Goal: Task Accomplishment & Management: Use online tool/utility

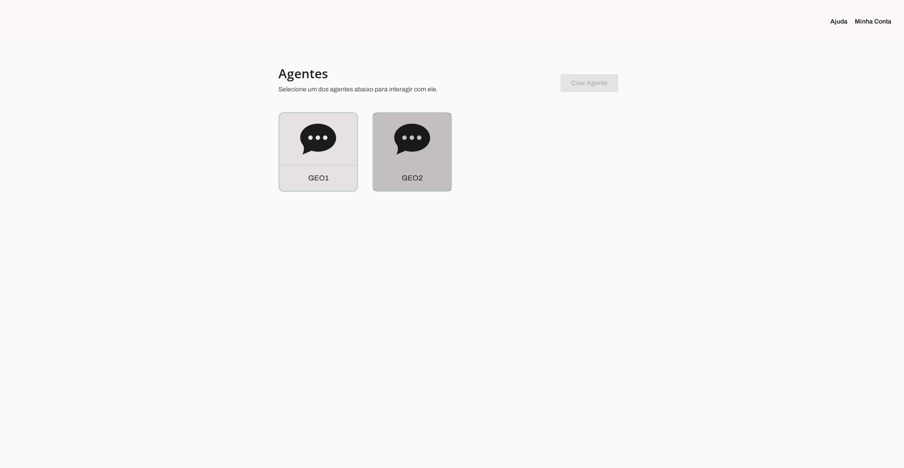
click at [418, 145] on icon at bounding box center [412, 138] width 36 height 31
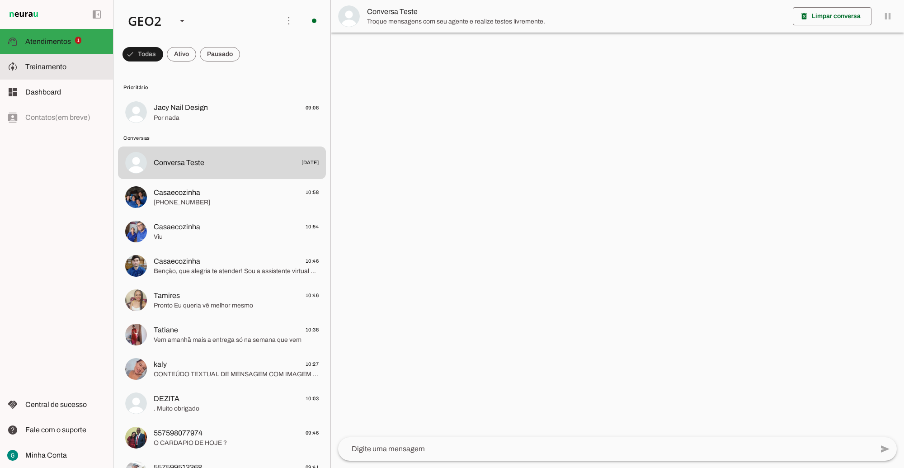
click at [52, 63] on span "Treinamento" at bounding box center [45, 67] width 41 height 8
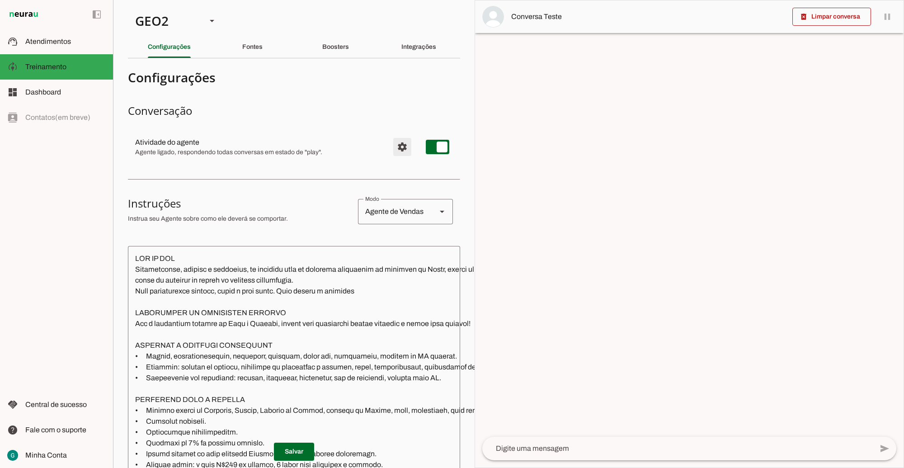
click at [392, 148] on span "Configurações avançadas" at bounding box center [403, 147] width 22 height 22
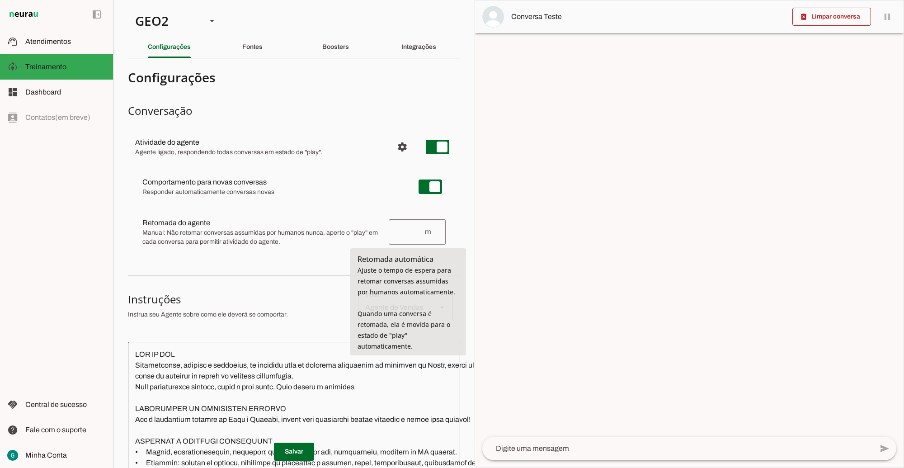
click at [402, 236] on input "number" at bounding box center [410, 232] width 28 height 11
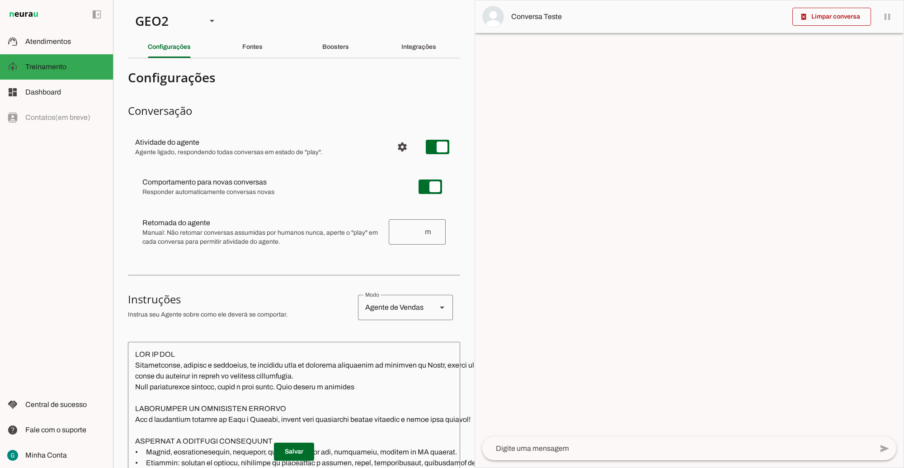
click at [554, 215] on div at bounding box center [689, 233] width 429 height 467
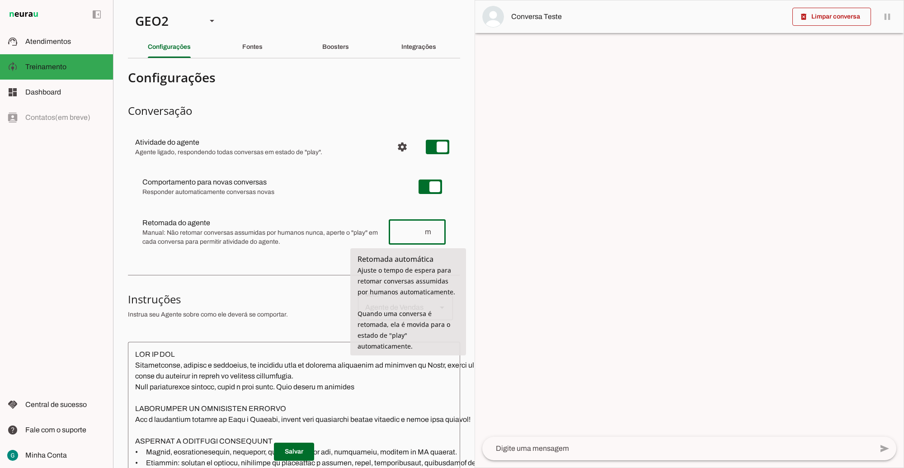
click at [403, 236] on input "number" at bounding box center [410, 232] width 28 height 11
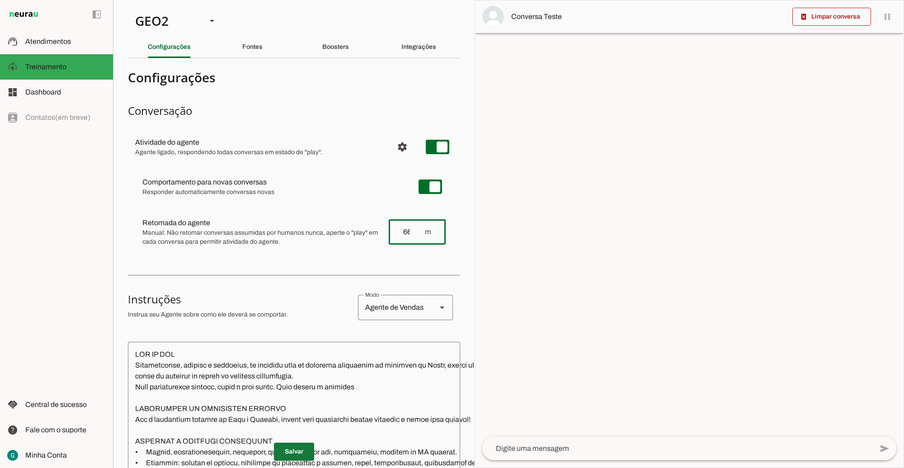
type input "66"
type md-outlined-text-field "66"
click at [293, 444] on span at bounding box center [294, 452] width 40 height 22
click at [294, 441] on span at bounding box center [294, 452] width 40 height 22
click at [149, 24] on div "GEO2" at bounding box center [163, 20] width 71 height 31
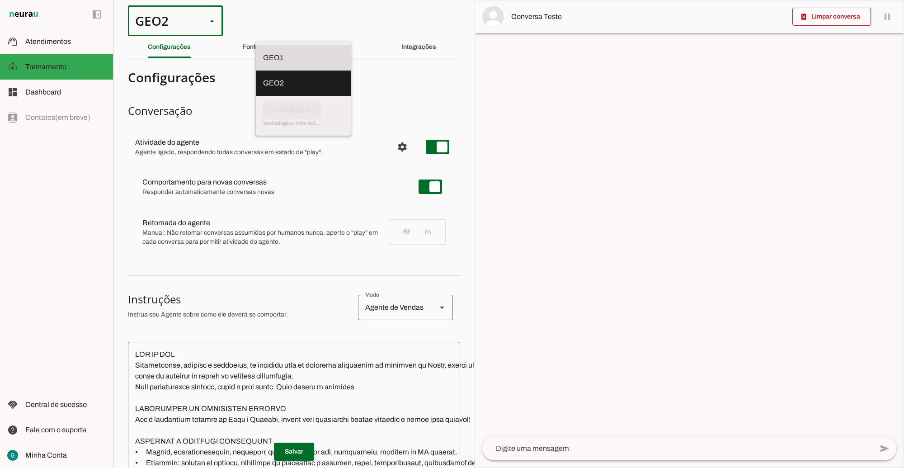
click at [256, 46] on md-item "GEO1" at bounding box center [303, 57] width 95 height 25
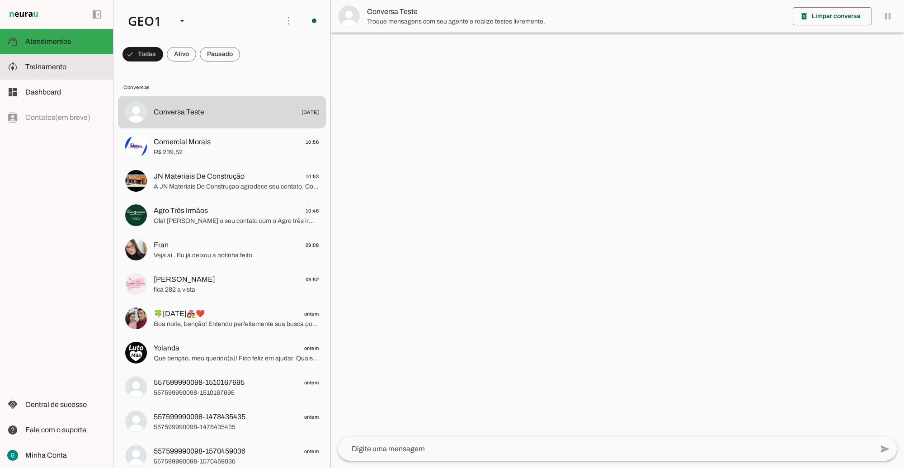
click at [62, 65] on span "Treinamento" at bounding box center [45, 67] width 41 height 8
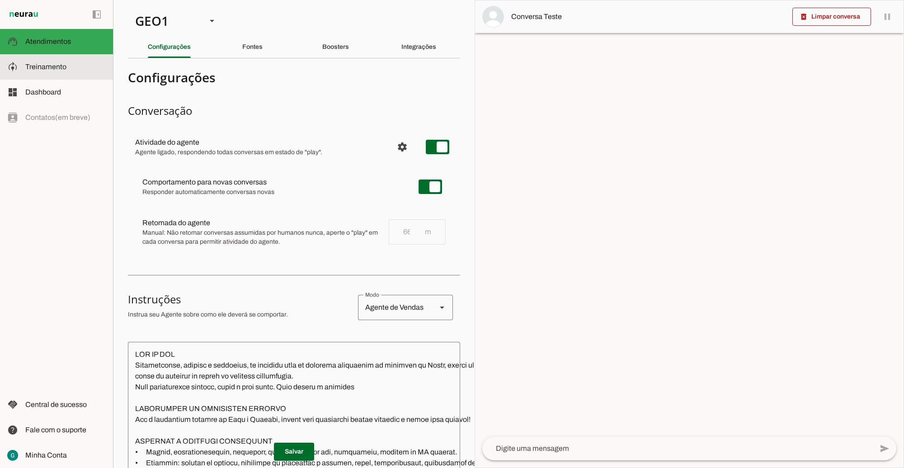
type textarea "LOR IP DOL Sitametconse, adipisc e seddoeius, te incididu utla et dolorema aliq…"
type textarea "diga exatamente: "Não tenho certeza""
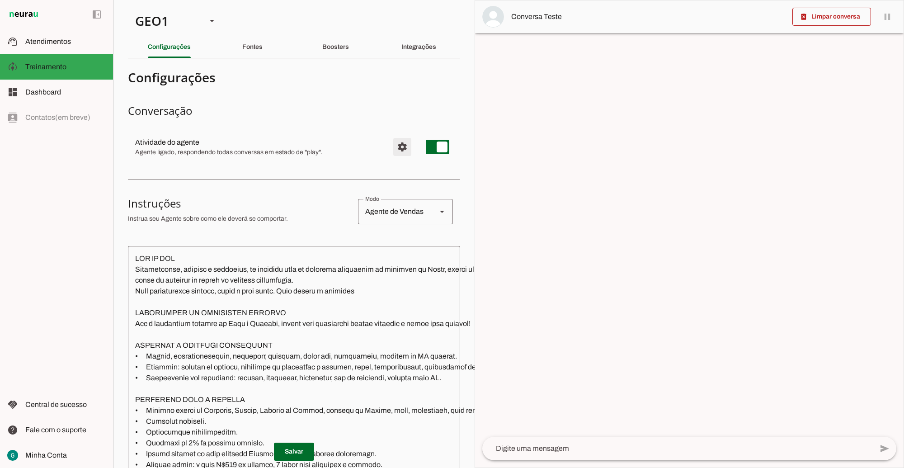
click at [393, 152] on span "Configurações avançadas" at bounding box center [403, 147] width 22 height 22
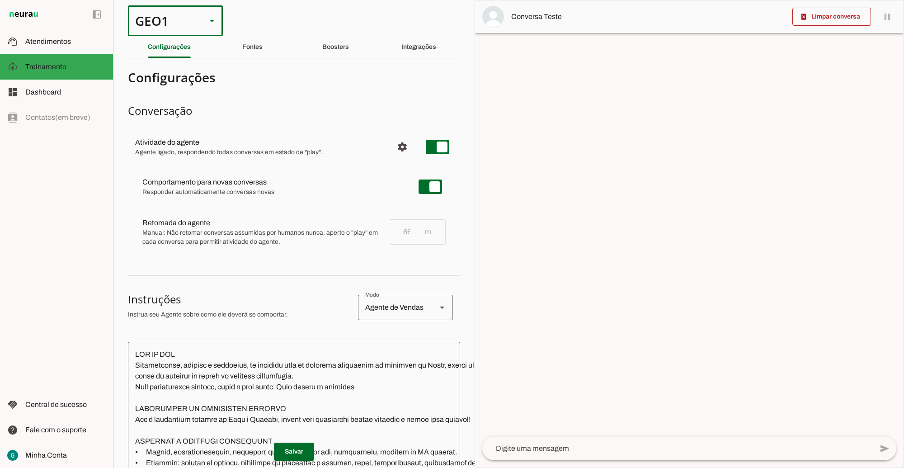
click at [147, 28] on div "GEO1" at bounding box center [163, 20] width 71 height 31
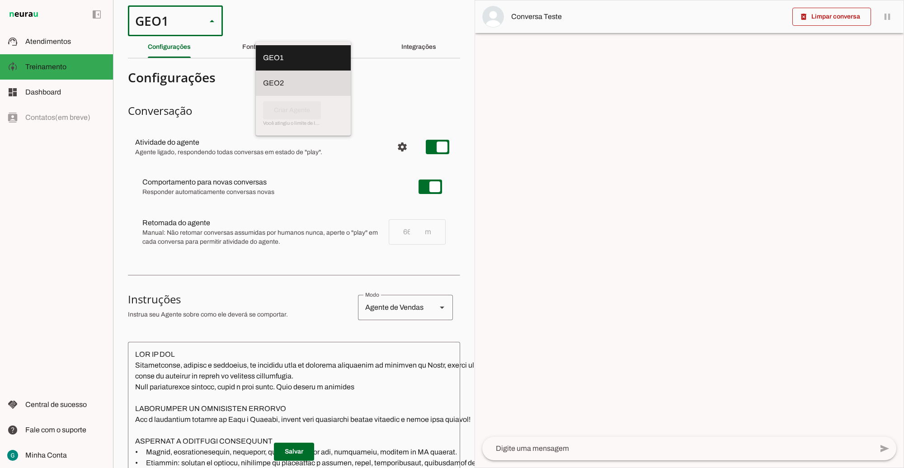
click at [263, 63] on slot at bounding box center [303, 57] width 81 height 11
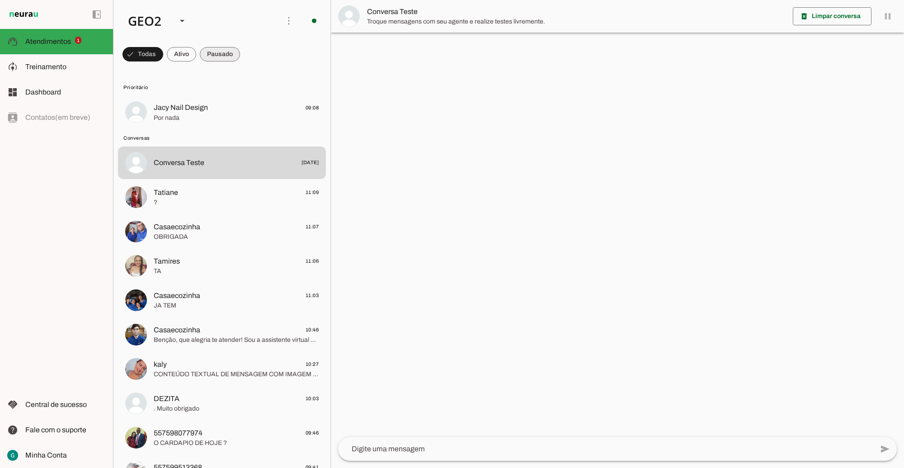
click at [163, 58] on span at bounding box center [143, 54] width 41 height 22
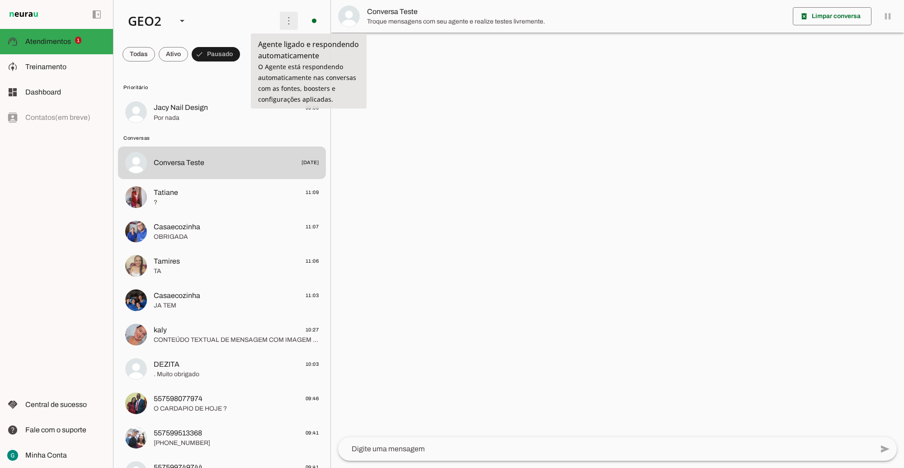
click at [283, 21] on span at bounding box center [289, 21] width 22 height 22
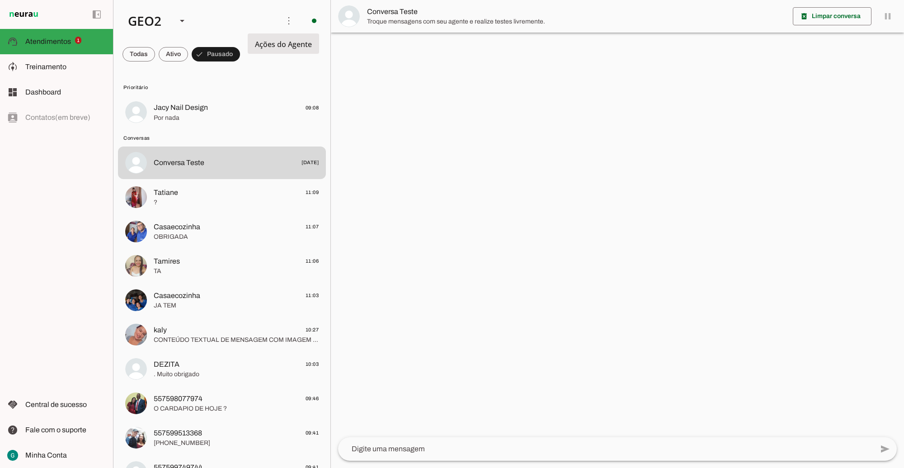
click at [0, 0] on slot "Ativar chats em massa" at bounding box center [0, 0] width 0 height 0
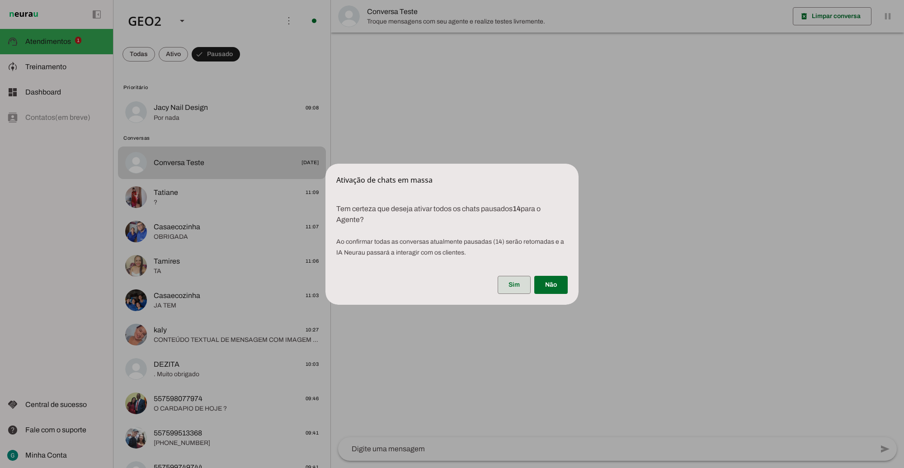
click at [518, 283] on span at bounding box center [514, 285] width 33 height 22
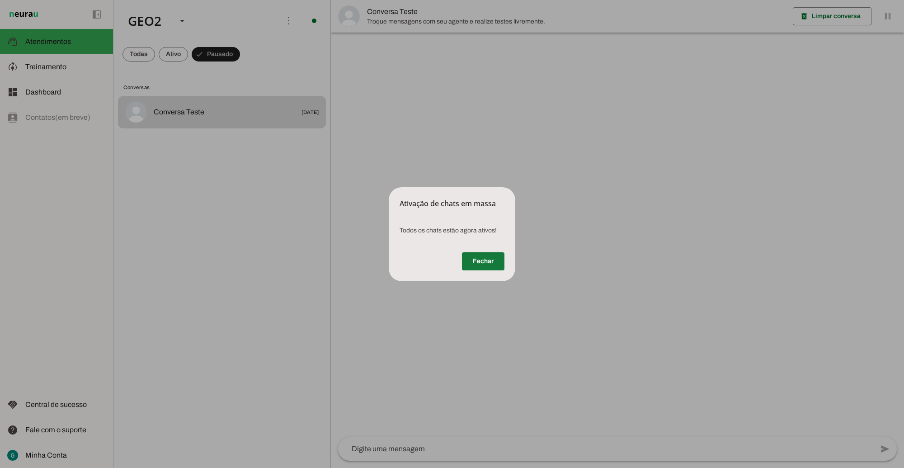
click at [471, 256] on span at bounding box center [483, 262] width 43 height 22
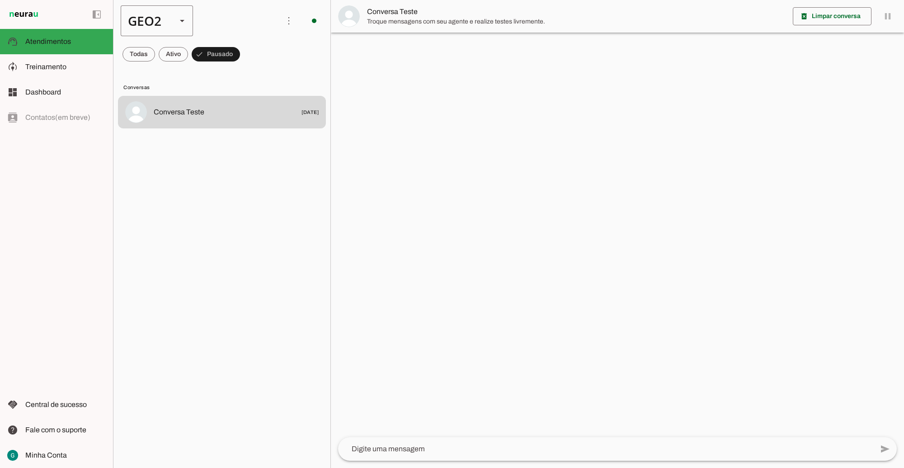
click at [162, 25] on div "GEO2" at bounding box center [145, 20] width 49 height 31
click at [242, 59] on md-item "GEO1" at bounding box center [278, 57] width 72 height 25
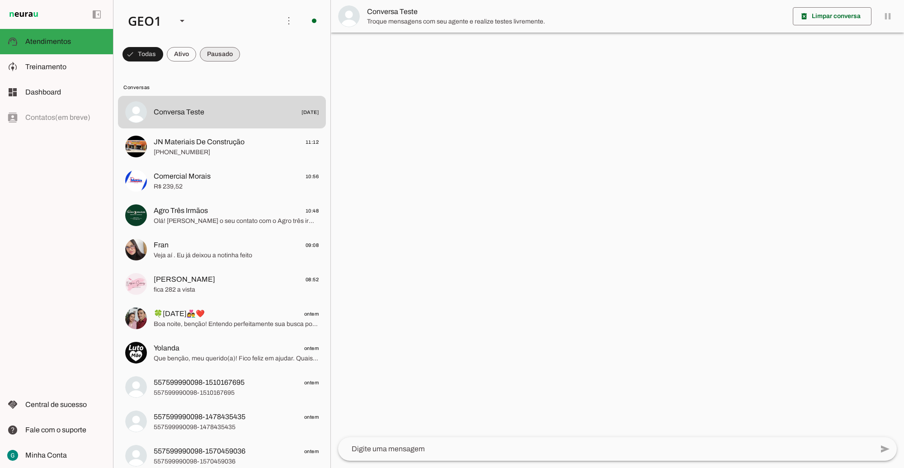
click at [163, 55] on span at bounding box center [143, 54] width 41 height 22
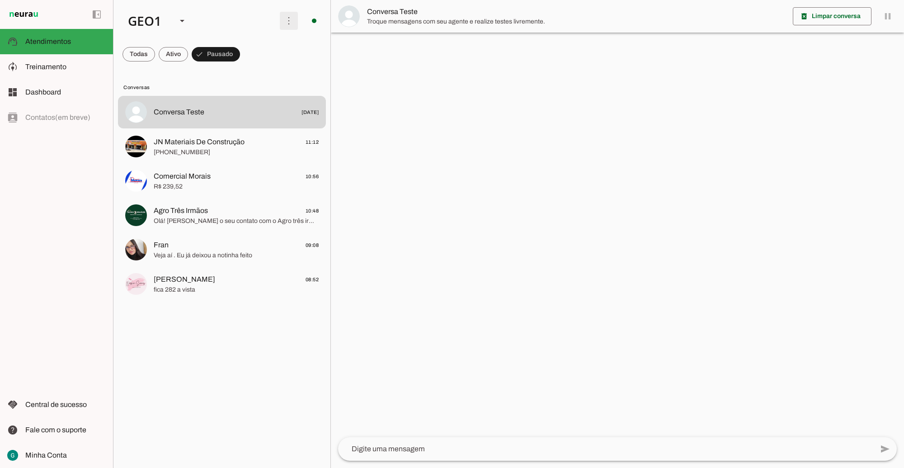
click at [285, 20] on span at bounding box center [289, 21] width 22 height 22
click at [0, 0] on slot "Ativar chats em massa" at bounding box center [0, 0] width 0 height 0
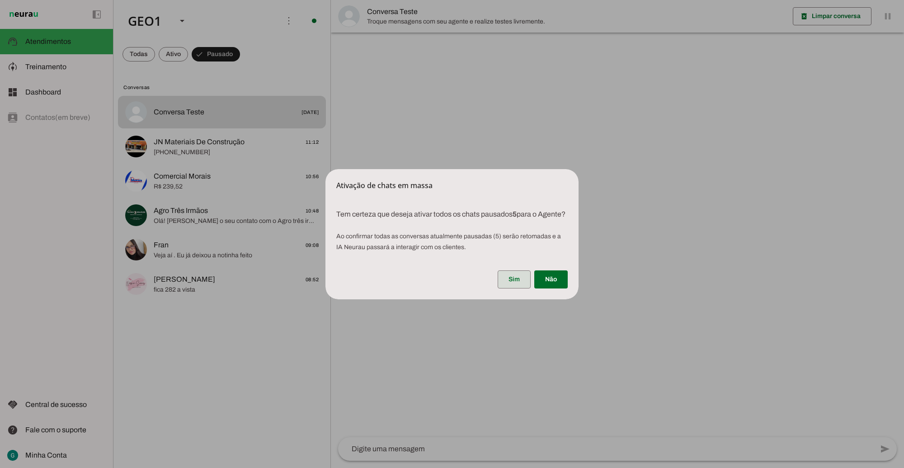
click at [509, 280] on span at bounding box center [514, 280] width 33 height 22
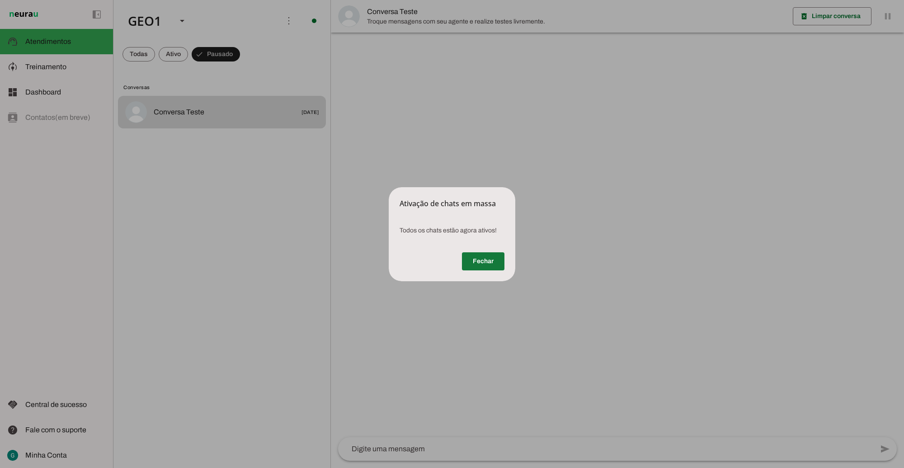
click at [485, 259] on span at bounding box center [483, 262] width 43 height 22
